Goal: Task Accomplishment & Management: Manage account settings

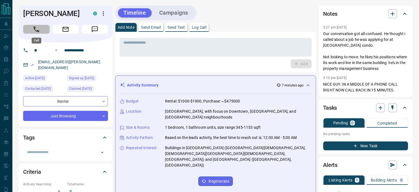
click at [38, 27] on icon "Call" at bounding box center [36, 29] width 7 height 7
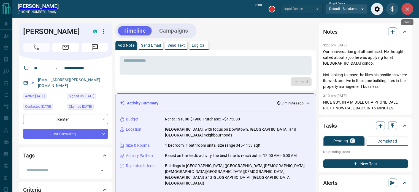
click at [408, 11] on icon "Close" at bounding box center [407, 9] width 7 height 7
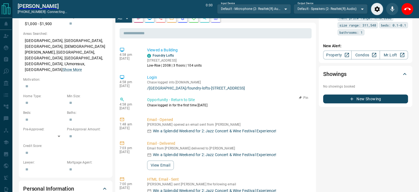
scroll to position [202, 0]
click at [407, 10] on icon "End Call" at bounding box center [407, 9] width 7 height 7
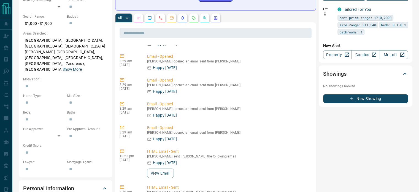
scroll to position [434, 0]
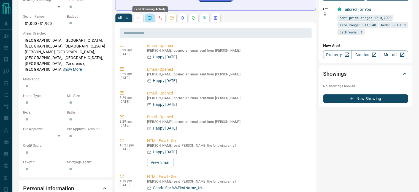
click at [149, 16] on icon "Lead Browsing Activity" at bounding box center [149, 18] width 4 height 4
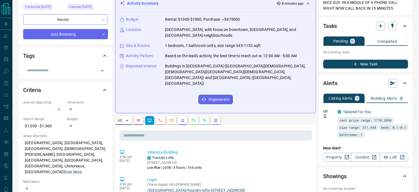
scroll to position [0, 0]
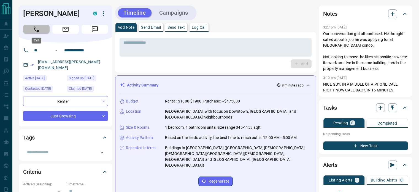
click at [38, 28] on icon "Call" at bounding box center [36, 29] width 7 height 7
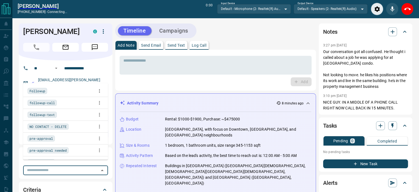
click at [49, 167] on input "text" at bounding box center [61, 170] width 72 height 6
type input "****"
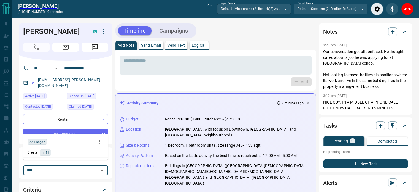
click at [39, 141] on span "college*" at bounding box center [37, 142] width 16 height 6
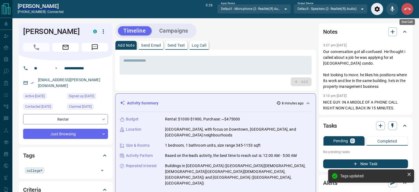
click at [407, 14] on button "End Call" at bounding box center [407, 9] width 12 height 12
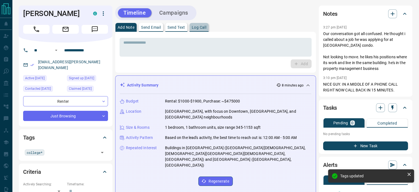
click at [197, 31] on button "Log Call" at bounding box center [199, 27] width 19 height 9
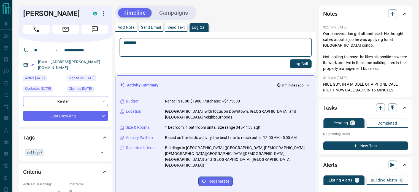
type textarea "*********"
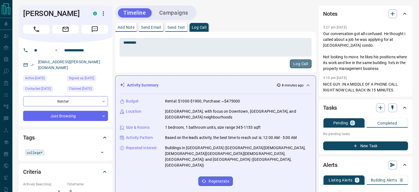
click at [295, 61] on button "Log Call" at bounding box center [301, 63] width 22 height 9
